Goal: Book appointment/travel/reservation

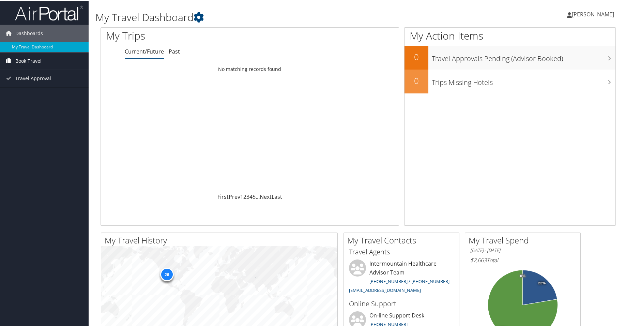
click at [26, 63] on span "Book Travel" at bounding box center [28, 60] width 26 height 17
click at [35, 86] on link "Book/Manage Online Trips" at bounding box center [44, 84] width 89 height 10
